Goal: Transaction & Acquisition: Purchase product/service

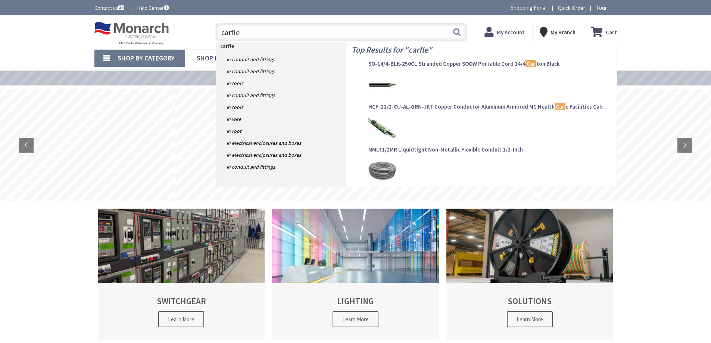
type input "carflex"
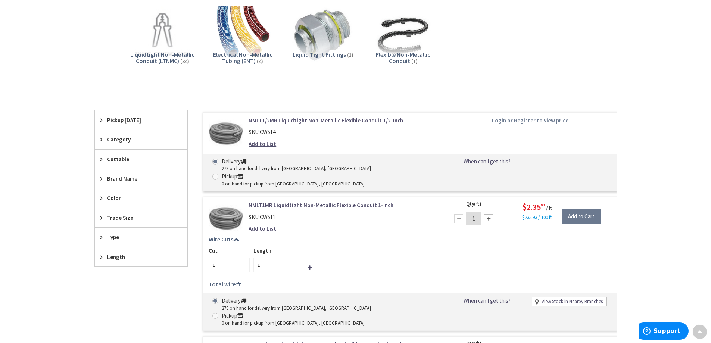
scroll to position [113, 0]
click at [509, 120] on strong "Login or Register to view price" at bounding box center [530, 120] width 77 height 7
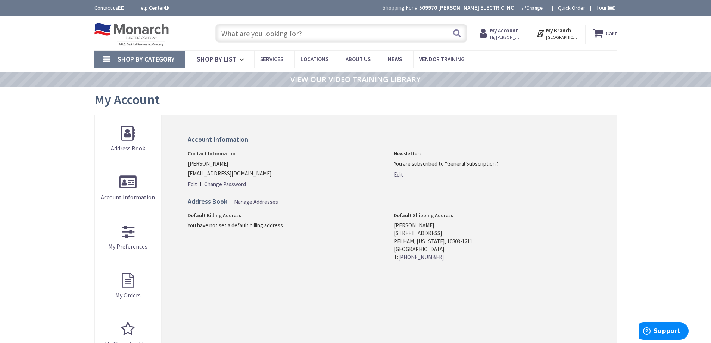
click at [233, 33] on input "text" at bounding box center [341, 33] width 252 height 19
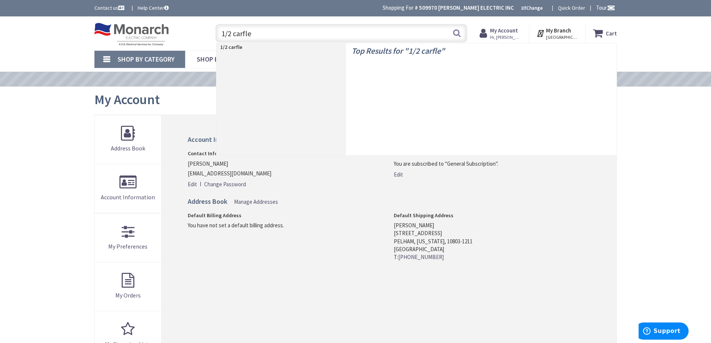
type input "1/2 carflex"
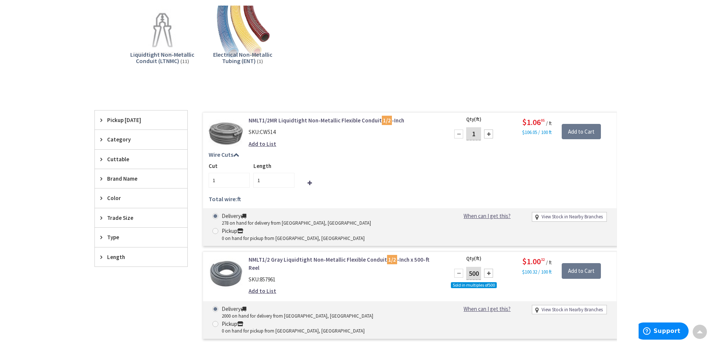
drag, startPoint x: 478, startPoint y: 135, endPoint x: 465, endPoint y: 150, distance: 19.1
click at [462, 139] on div "1" at bounding box center [473, 134] width 45 height 15
type input "20"
click at [406, 87] on div "View Subcategories Liquidtight Non-Metallic Conduit (LTNMC) (11) Electrical Non…" at bounding box center [355, 334] width 523 height 666
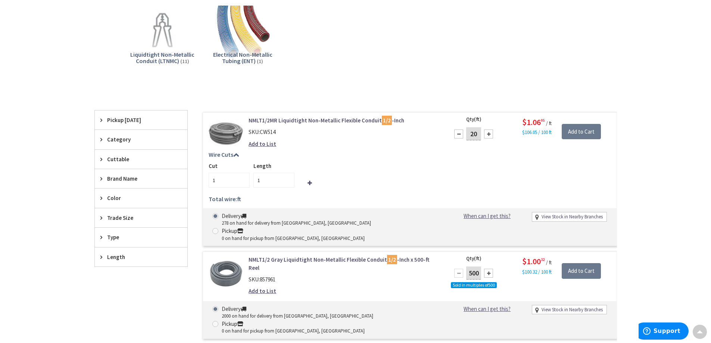
type input "20"
click at [588, 128] on input "Add to Cart" at bounding box center [581, 132] width 39 height 16
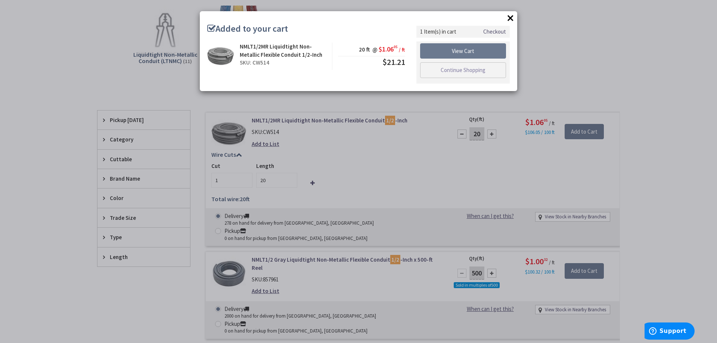
click at [512, 16] on button "×" at bounding box center [510, 17] width 11 height 11
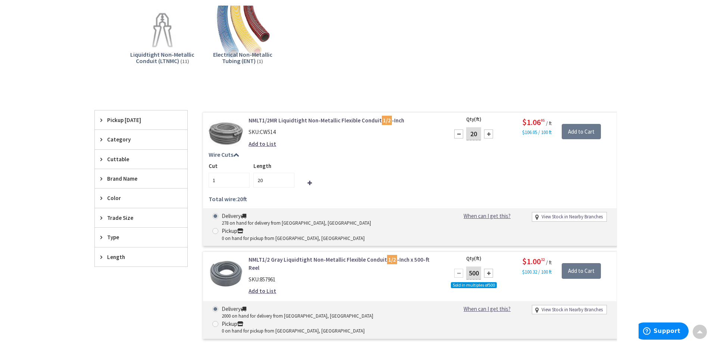
scroll to position [0, 0]
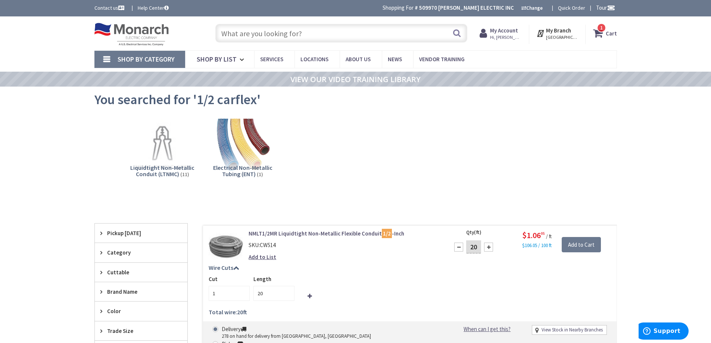
click at [243, 36] on input "text" at bounding box center [341, 33] width 252 height 19
click at [308, 31] on input "text" at bounding box center [341, 33] width 252 height 19
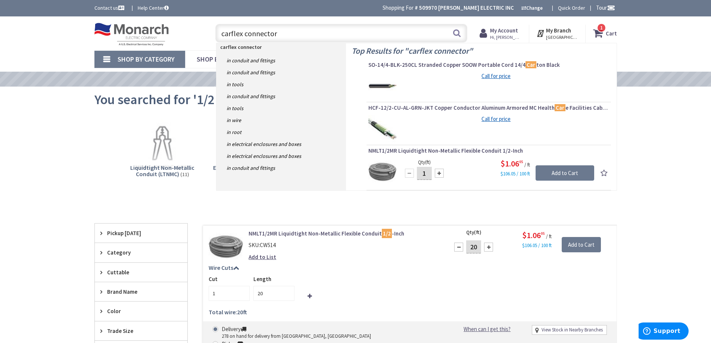
type input "carflex connectors"
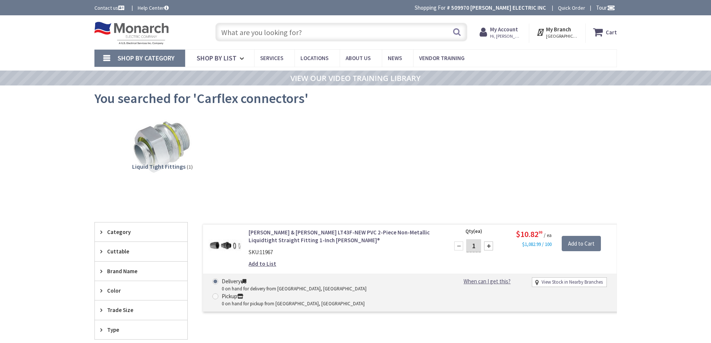
click at [306, 34] on input "text" at bounding box center [341, 32] width 252 height 19
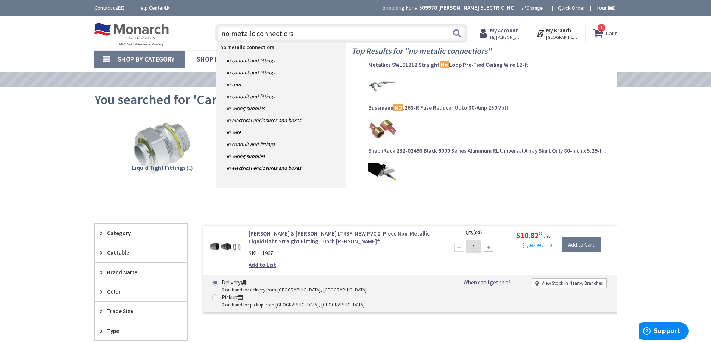
type input "no metalic connectiors'"
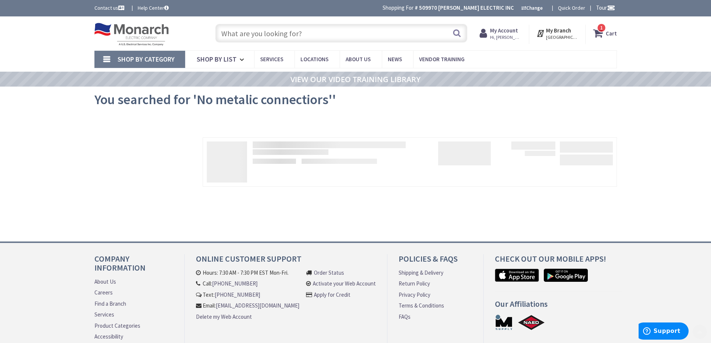
click at [293, 35] on input "text" at bounding box center [341, 33] width 252 height 19
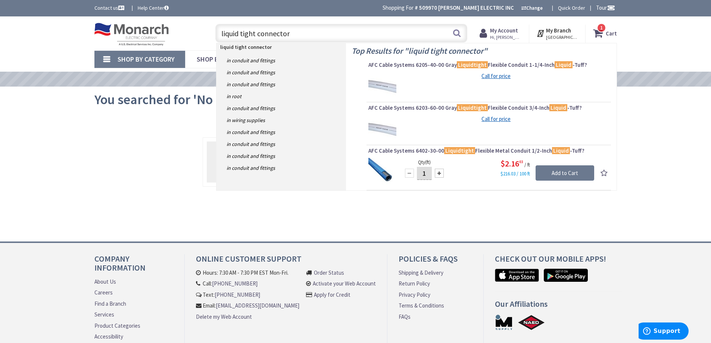
type input "liquid tight connectors"
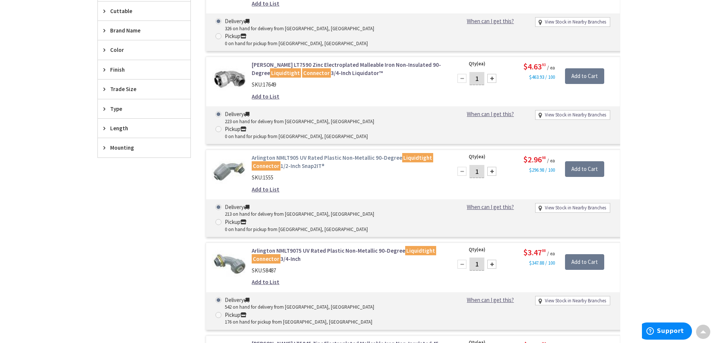
scroll to position [262, 0]
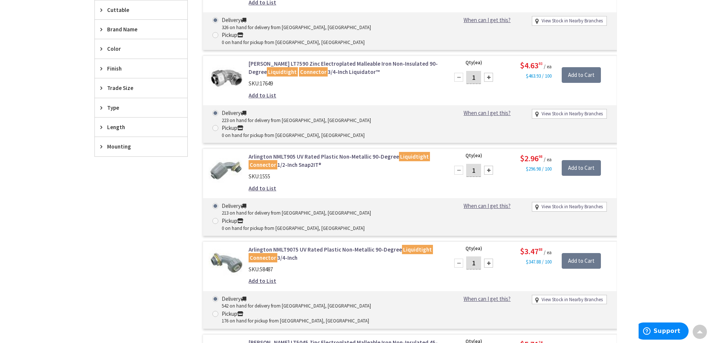
drag, startPoint x: 477, startPoint y: 140, endPoint x: 467, endPoint y: 156, distance: 18.3
click at [466, 163] on div "1" at bounding box center [473, 170] width 45 height 15
type input "4"
click at [574, 160] on input "Add to Cart" at bounding box center [581, 168] width 39 height 16
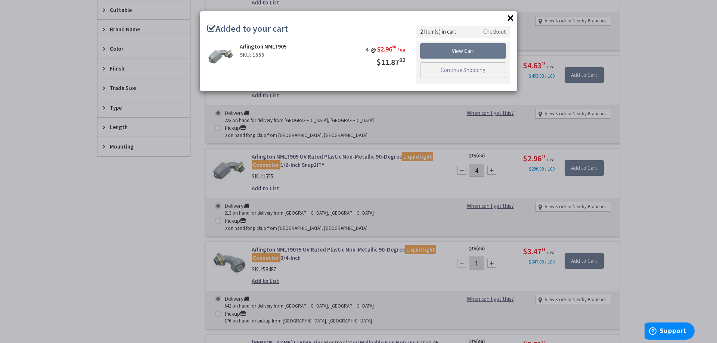
click at [508, 18] on button "×" at bounding box center [510, 17] width 11 height 11
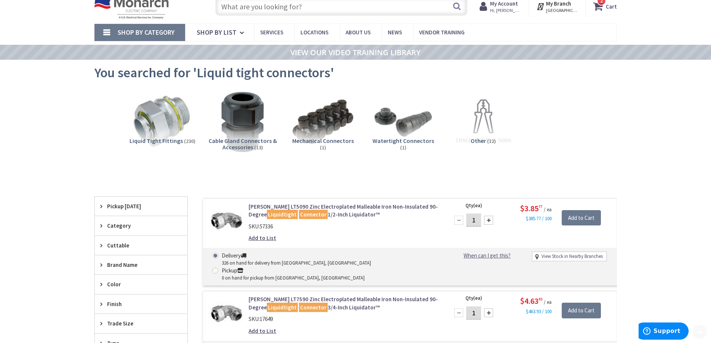
scroll to position [0, 0]
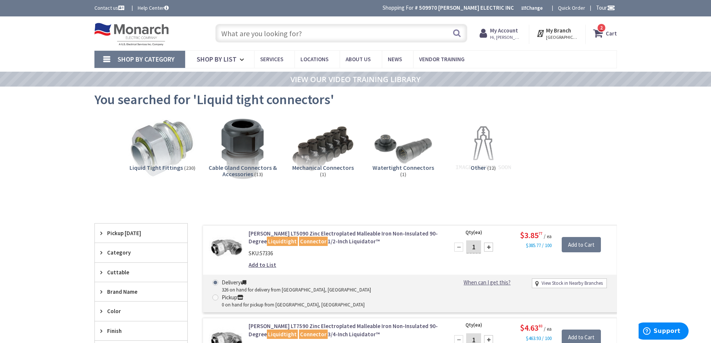
click at [168, 138] on img at bounding box center [162, 149] width 68 height 68
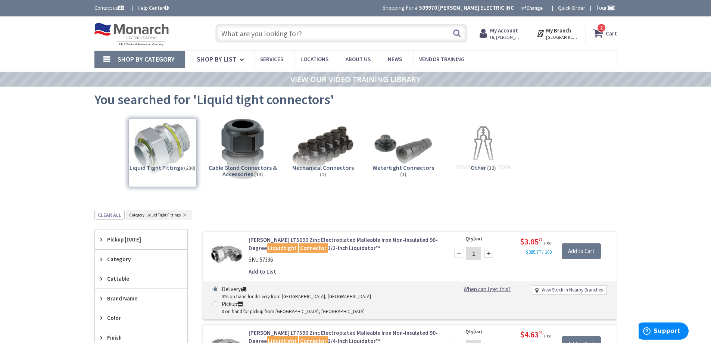
click at [314, 34] on input "text" at bounding box center [341, 33] width 252 height 19
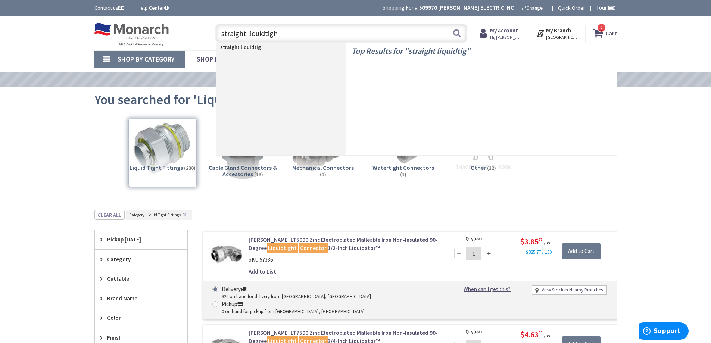
type input "straight liquidtight"
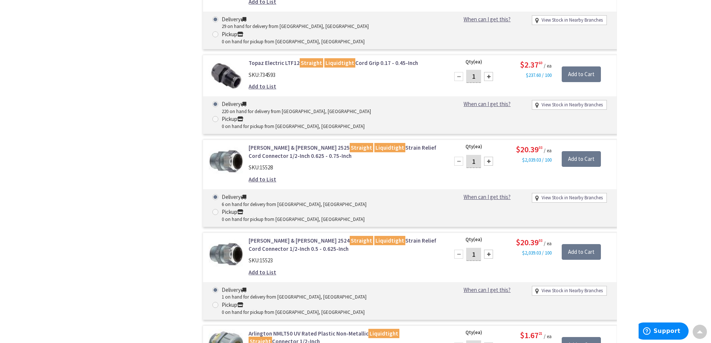
drag, startPoint x: 476, startPoint y: 260, endPoint x: 462, endPoint y: 261, distance: 13.5
click at [462, 340] on div "1" at bounding box center [473, 347] width 45 height 15
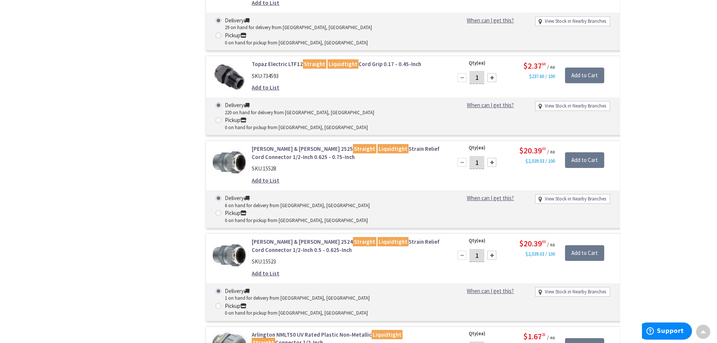
scroll to position [449, 0]
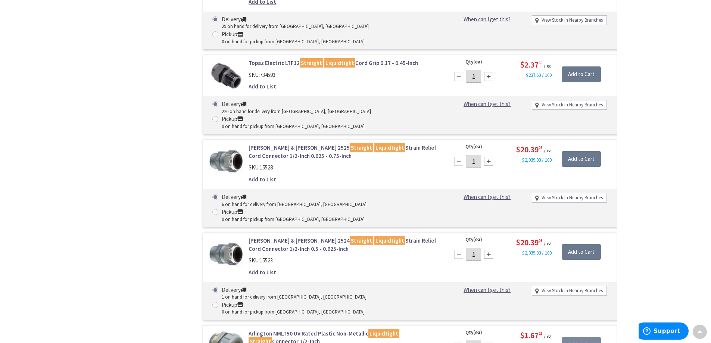
type input "4"
click at [579, 337] on input "Add to Cart" at bounding box center [581, 345] width 39 height 16
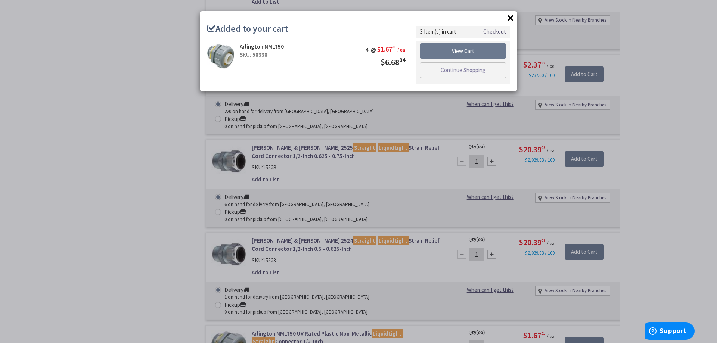
click at [512, 16] on button "×" at bounding box center [510, 17] width 11 height 11
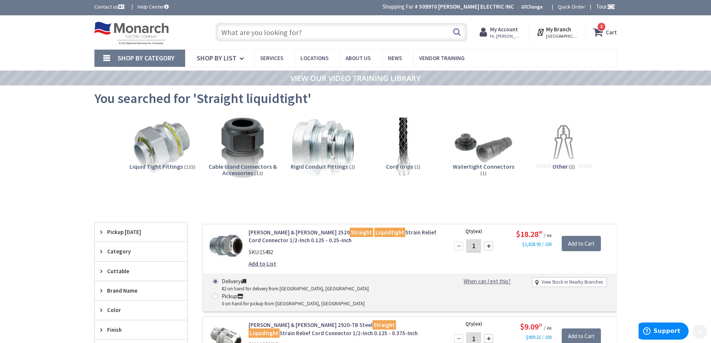
scroll to position [0, 0]
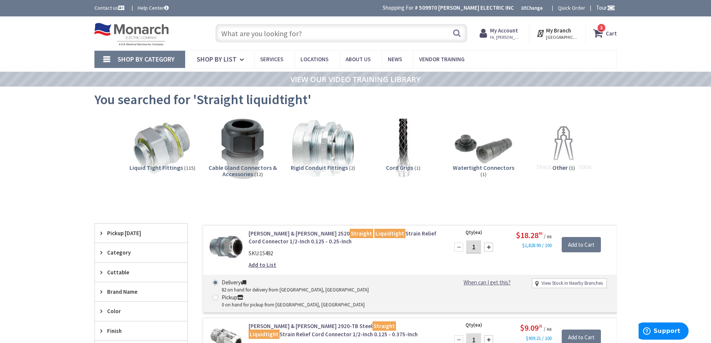
click at [315, 38] on input "text" at bounding box center [341, 33] width 252 height 19
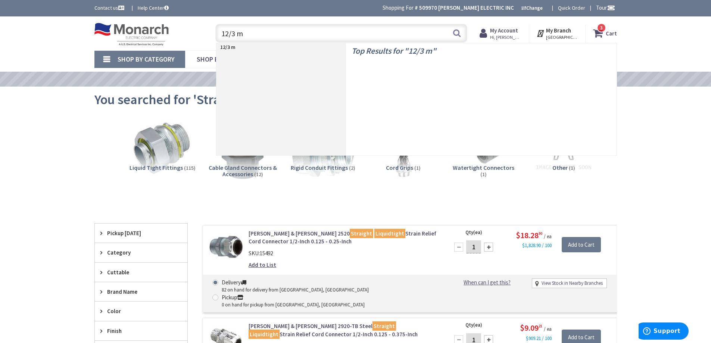
type input "12/3 mc"
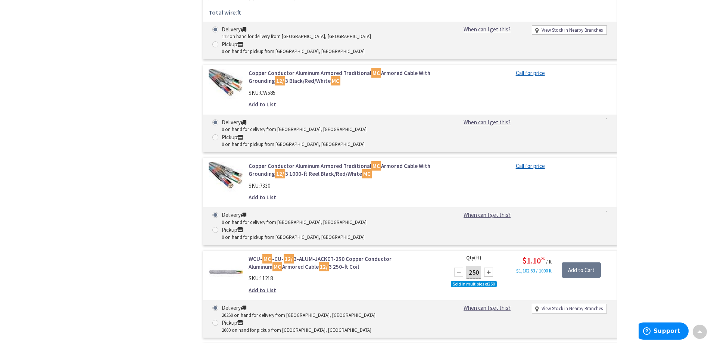
scroll to position [673, 0]
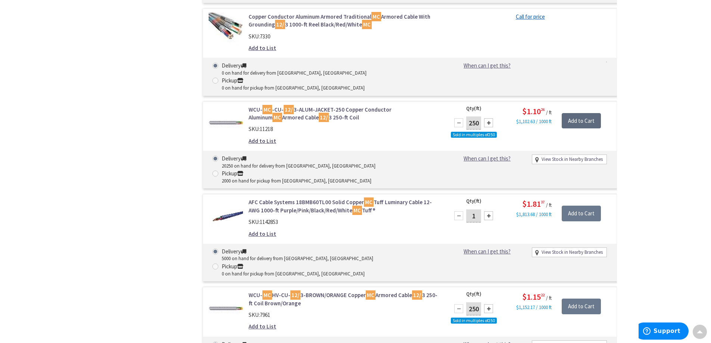
click at [583, 113] on input "Add to Cart" at bounding box center [581, 121] width 39 height 16
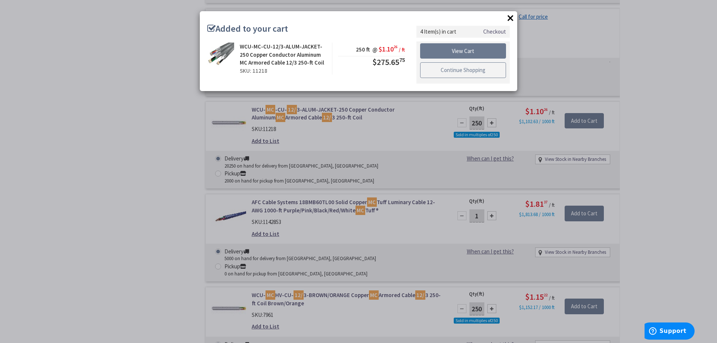
click at [460, 72] on link "Continue Shopping" at bounding box center [463, 70] width 86 height 16
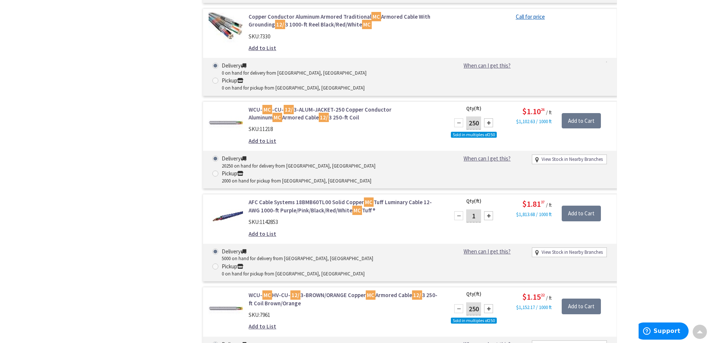
click at [305, 106] on link "WCU- MC -CU- 12/ 3-ALUM-JACKET-250 Copper Conductor Aluminum MC Armored Cable 1…" at bounding box center [344, 114] width 190 height 16
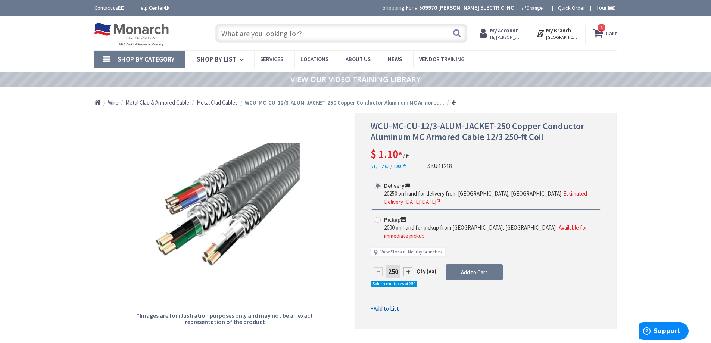
click at [250, 35] on input "text" at bounding box center [341, 33] width 252 height 19
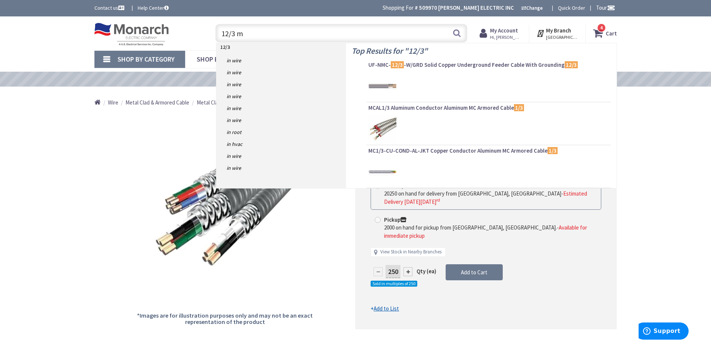
type input "12/3 mc"
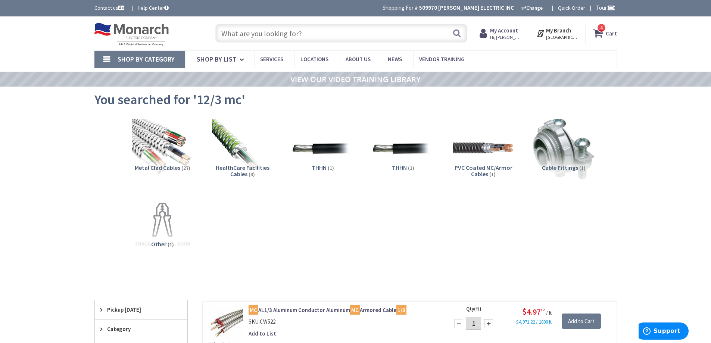
click at [279, 33] on input "text" at bounding box center [341, 33] width 252 height 19
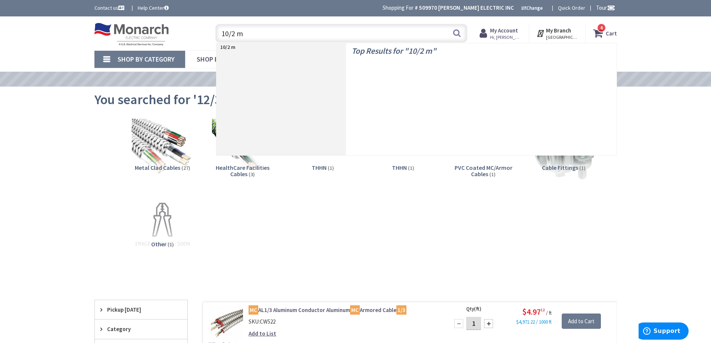
type input "10/2 mc"
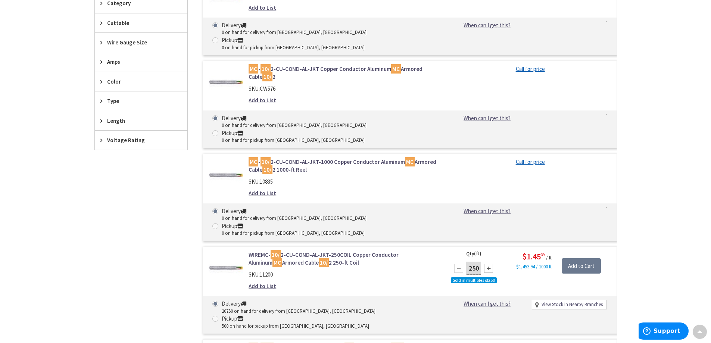
scroll to position [262, 0]
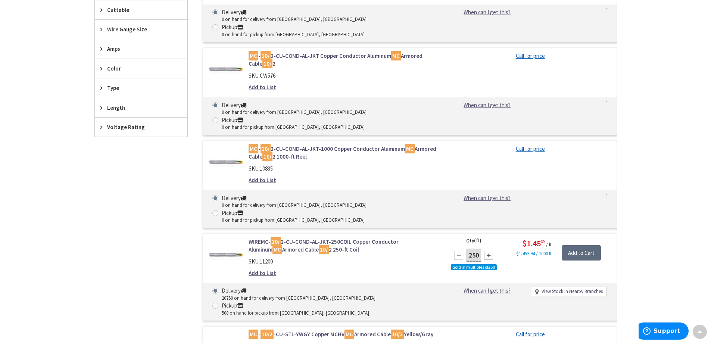
click at [585, 245] on input "Add to Cart" at bounding box center [581, 253] width 39 height 16
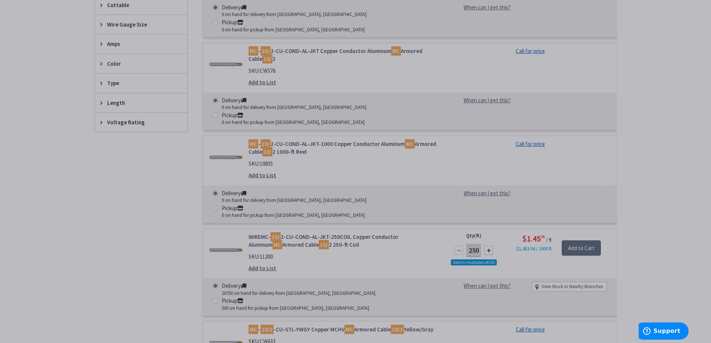
scroll to position [374, 0]
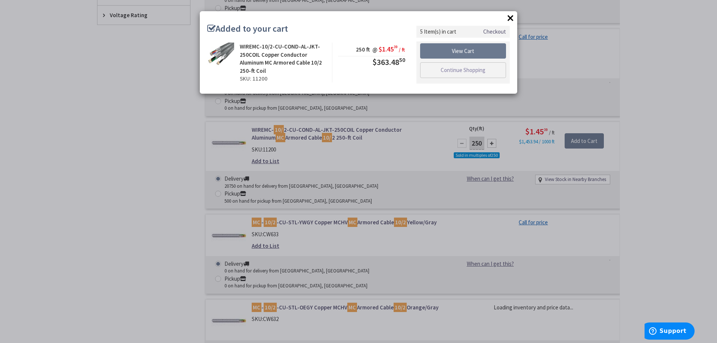
click at [507, 18] on button "×" at bounding box center [510, 17] width 11 height 11
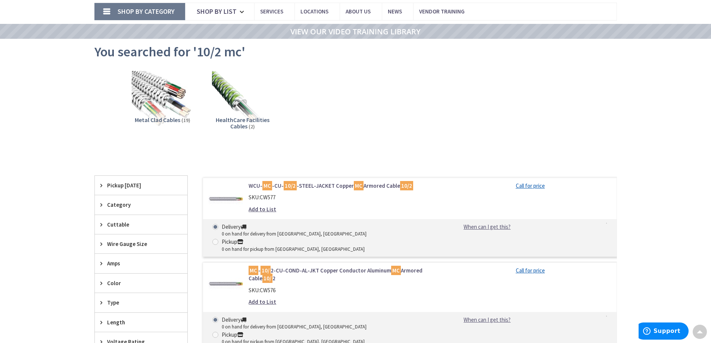
scroll to position [0, 0]
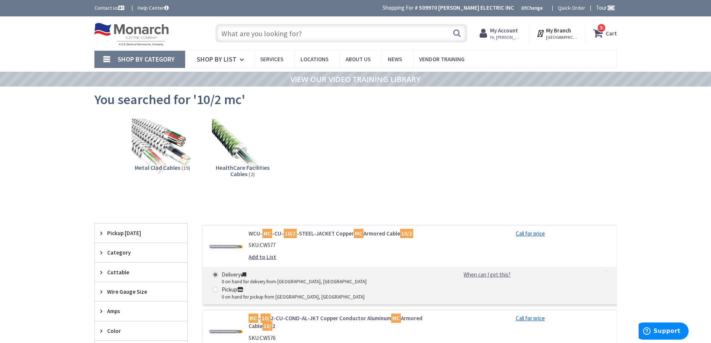
click at [607, 34] on strong "Cart" at bounding box center [611, 33] width 11 height 13
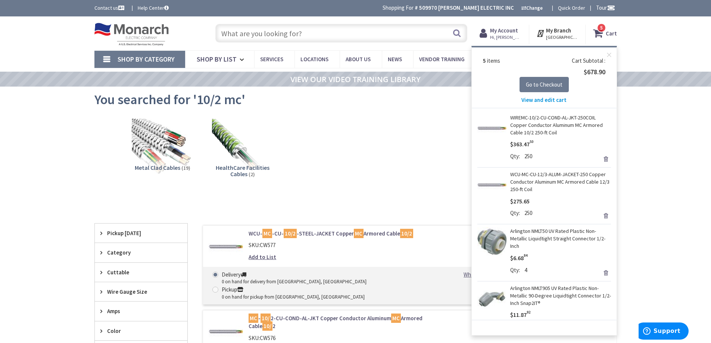
click at [543, 102] on span "View and edit cart" at bounding box center [543, 99] width 45 height 7
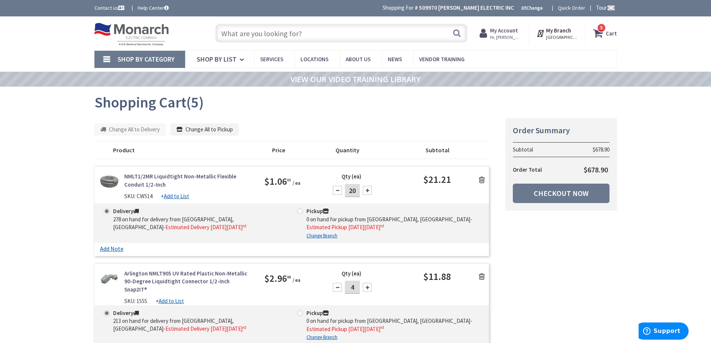
click at [246, 34] on input "text" at bounding box center [341, 33] width 252 height 19
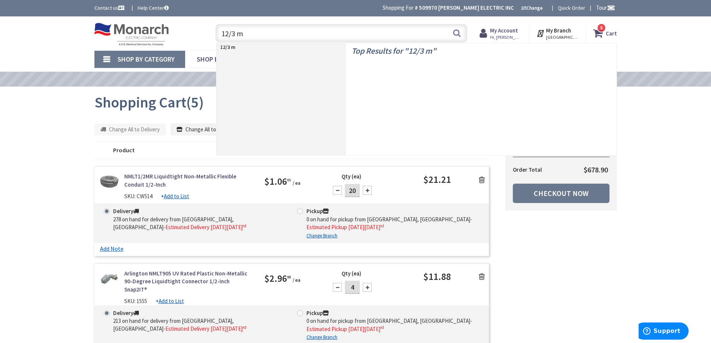
type input "12/3 mc"
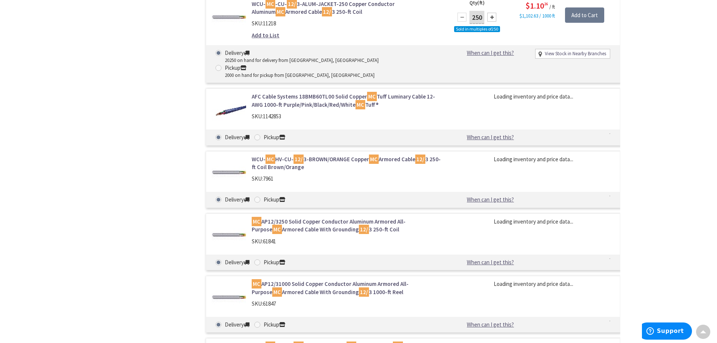
scroll to position [790, 0]
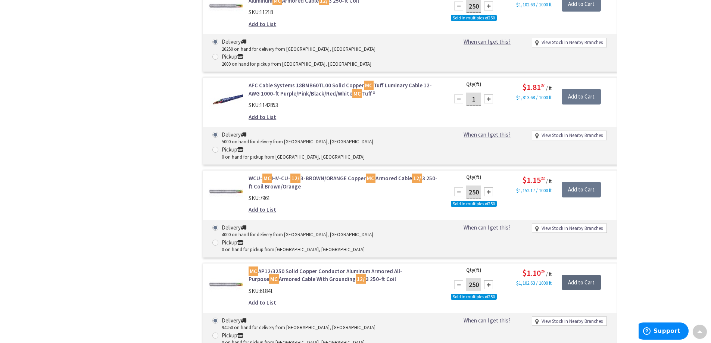
click at [585, 275] on input "Add to Cart" at bounding box center [581, 283] width 39 height 16
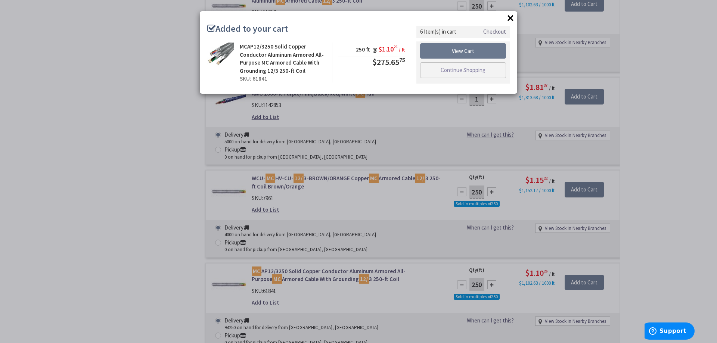
click at [512, 19] on button "×" at bounding box center [510, 17] width 11 height 11
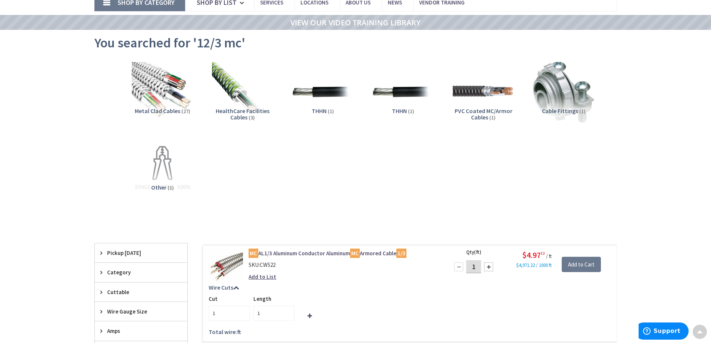
scroll to position [0, 0]
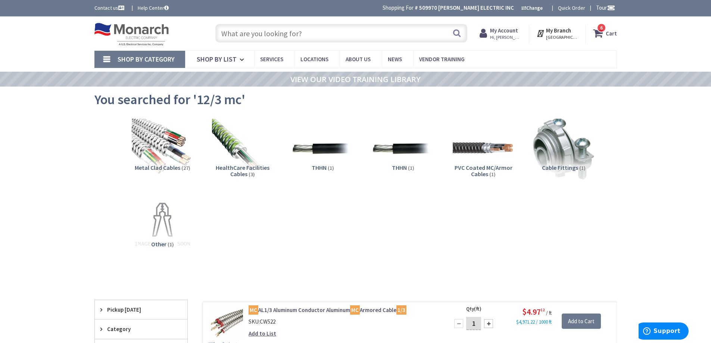
click at [606, 32] on icon at bounding box center [599, 33] width 13 height 13
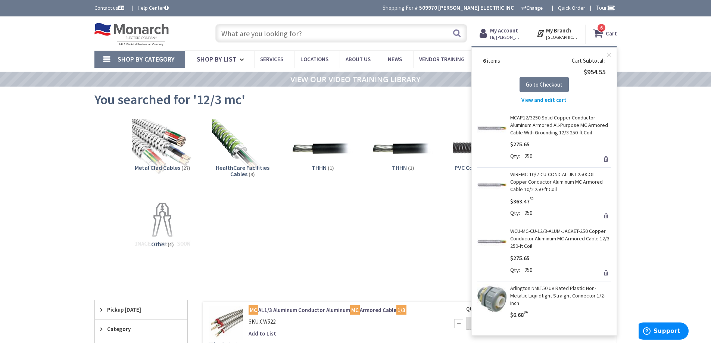
click at [545, 99] on span "View and edit cart" at bounding box center [543, 99] width 45 height 7
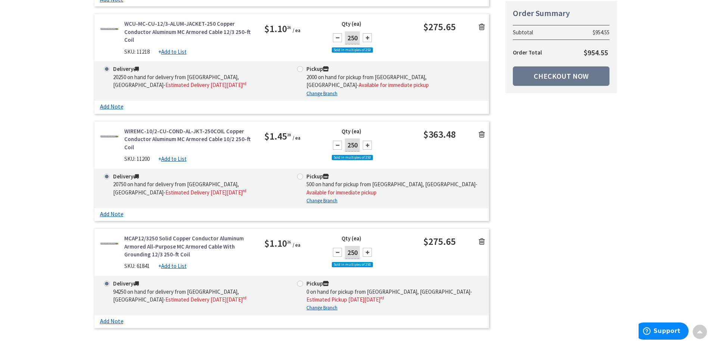
scroll to position [523, 0]
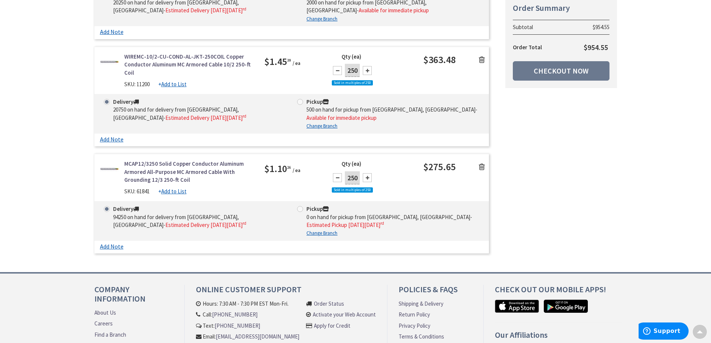
click at [484, 163] on icon at bounding box center [482, 166] width 6 height 7
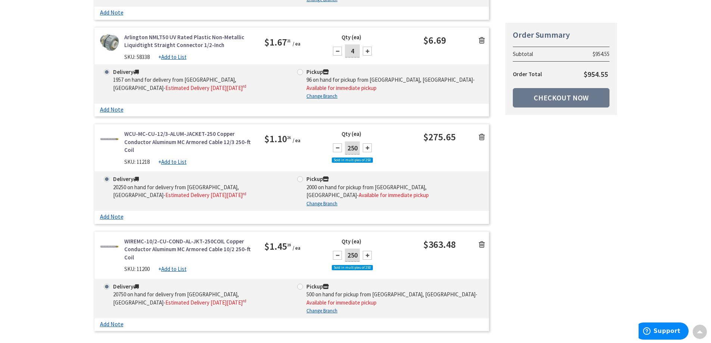
scroll to position [337, 0]
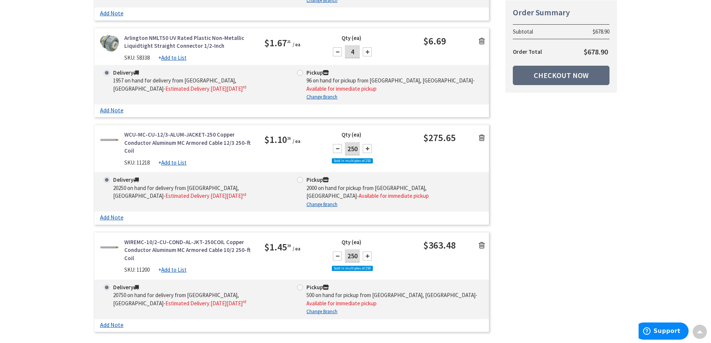
click at [566, 73] on link "Checkout Now" at bounding box center [561, 75] width 97 height 19
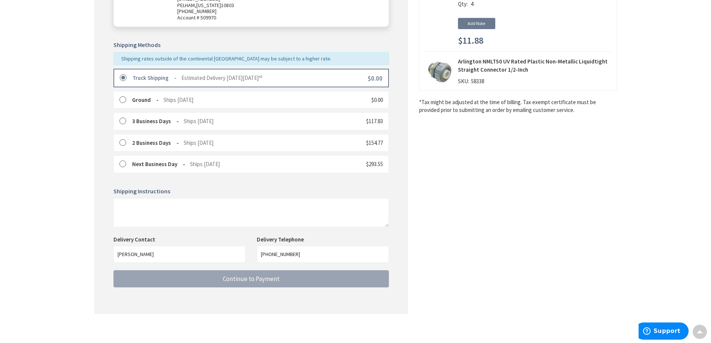
scroll to position [152, 0]
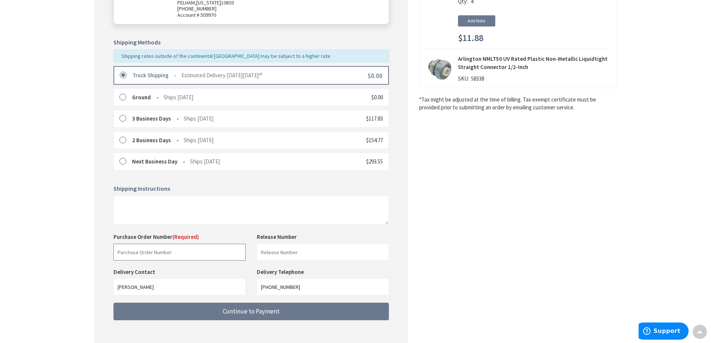
click at [175, 256] on input "text" at bounding box center [179, 252] width 132 height 17
type input "77327"
click at [296, 254] on input "text" at bounding box center [323, 252] width 132 height 17
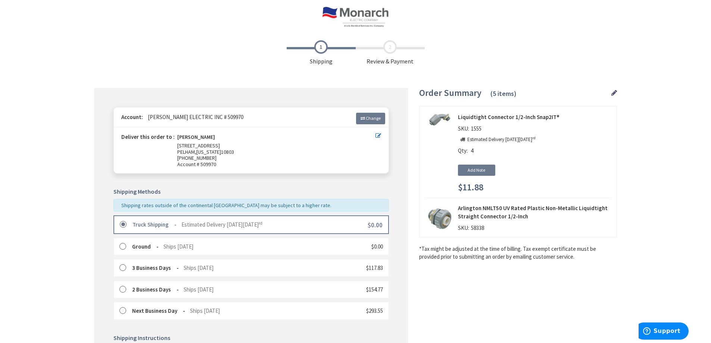
type input "29419"
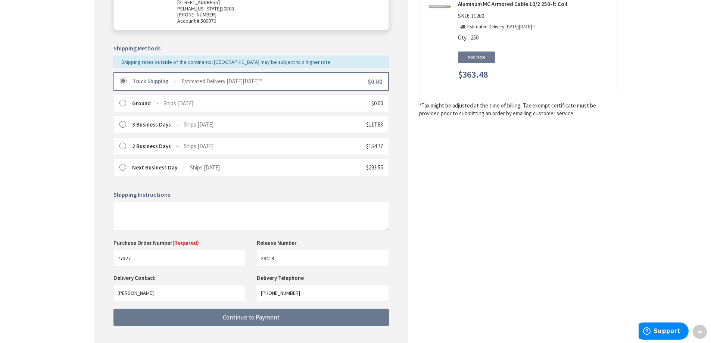
scroll to position [187, 0]
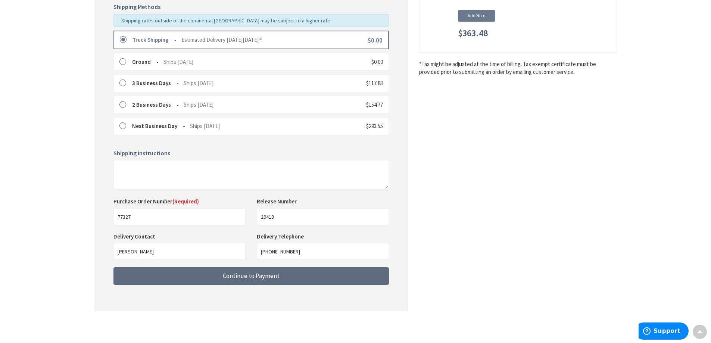
click at [267, 278] on span "Continue to Payment" at bounding box center [251, 276] width 57 height 8
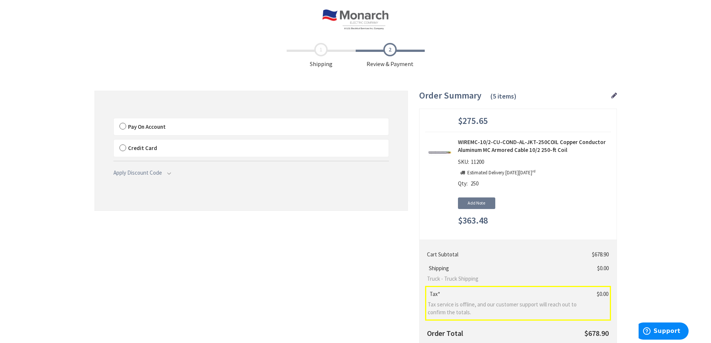
click at [123, 124] on label "Pay On Account" at bounding box center [251, 126] width 275 height 17
click at [122, 126] on label "Pay On Account" at bounding box center [251, 126] width 275 height 17
click at [114, 120] on input "Pay On Account" at bounding box center [114, 120] width 0 height 0
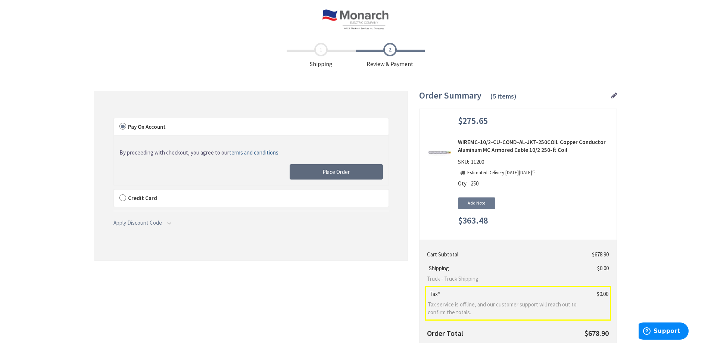
click at [337, 169] on span "Place Order" at bounding box center [336, 171] width 27 height 7
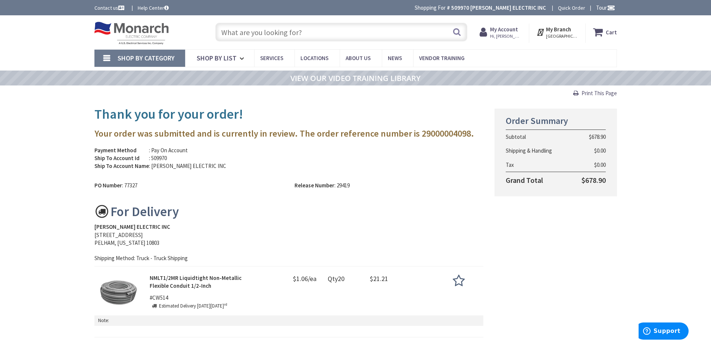
click at [602, 91] on span "Print This Page" at bounding box center [599, 93] width 35 height 7
